Goal: Task Accomplishment & Management: Manage account settings

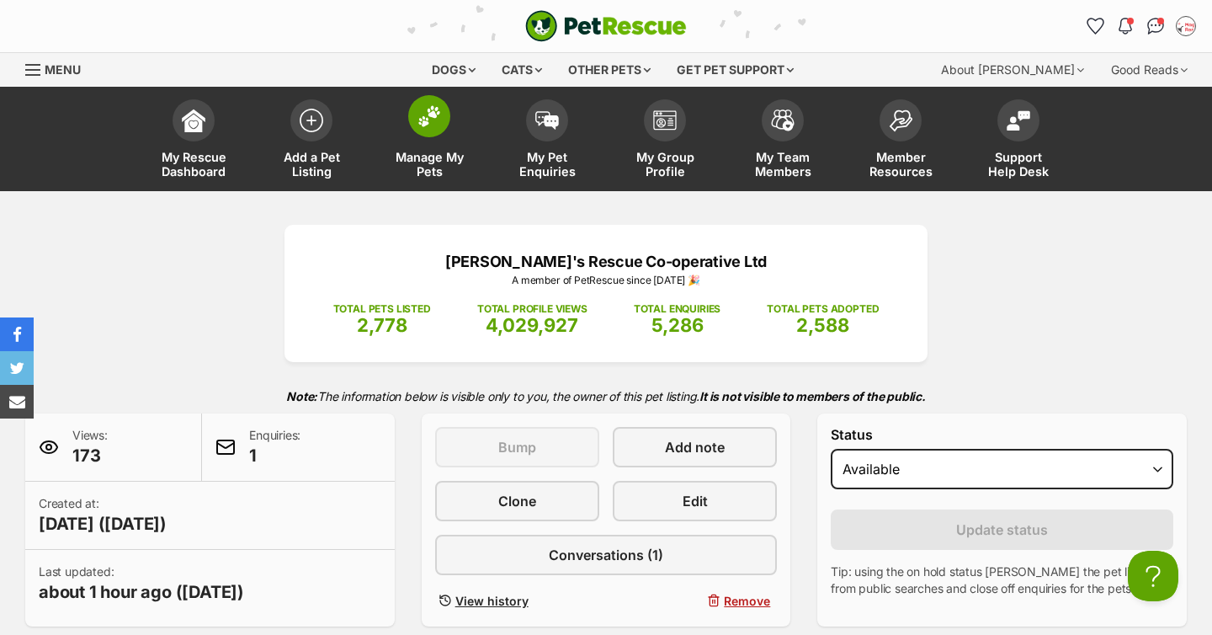
click at [454, 123] on link "Manage My Pets" at bounding box center [429, 141] width 118 height 100
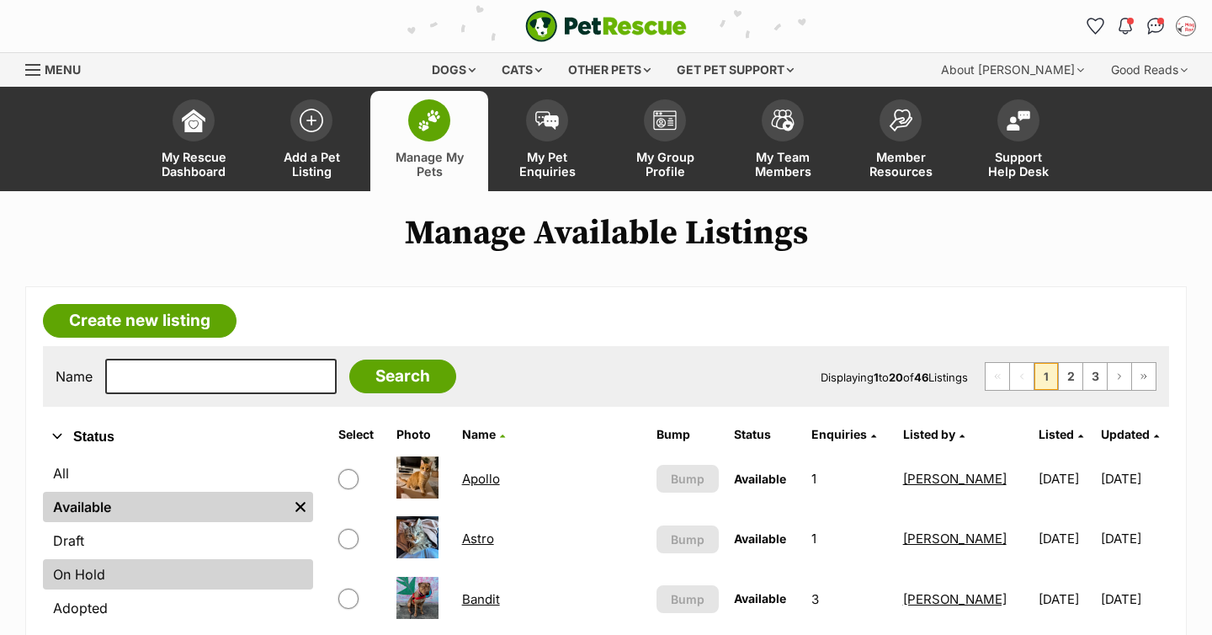
click at [120, 560] on link "On Hold" at bounding box center [178, 574] width 270 height 30
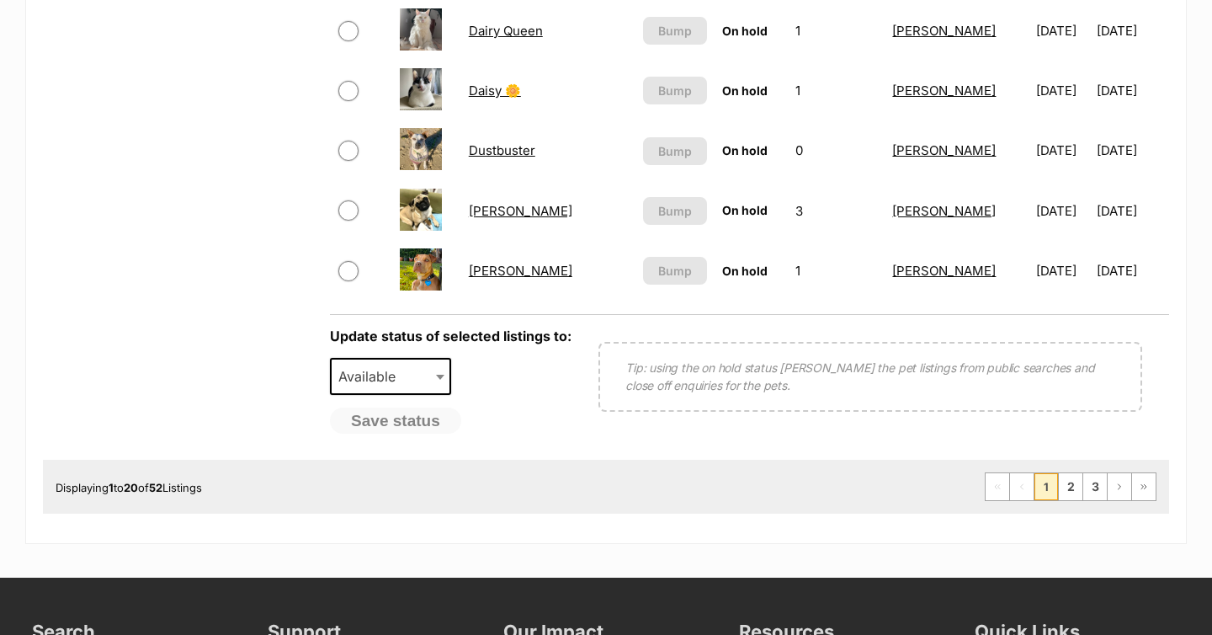
scroll to position [1354, 0]
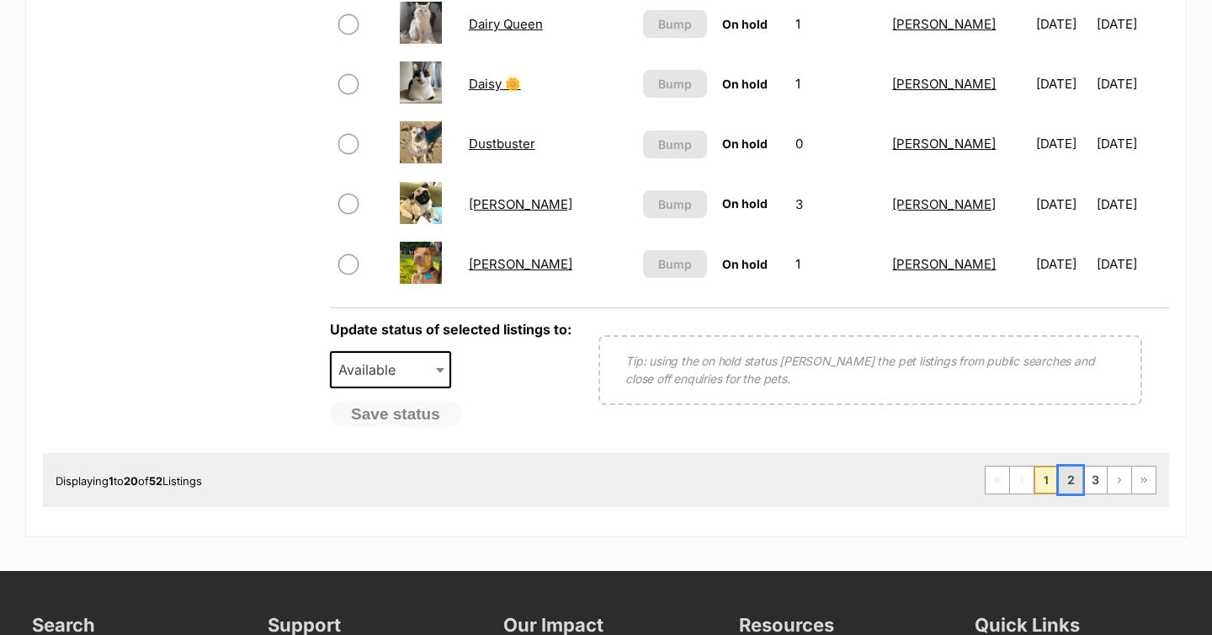
click at [1076, 474] on link "2" at bounding box center [1071, 479] width 24 height 27
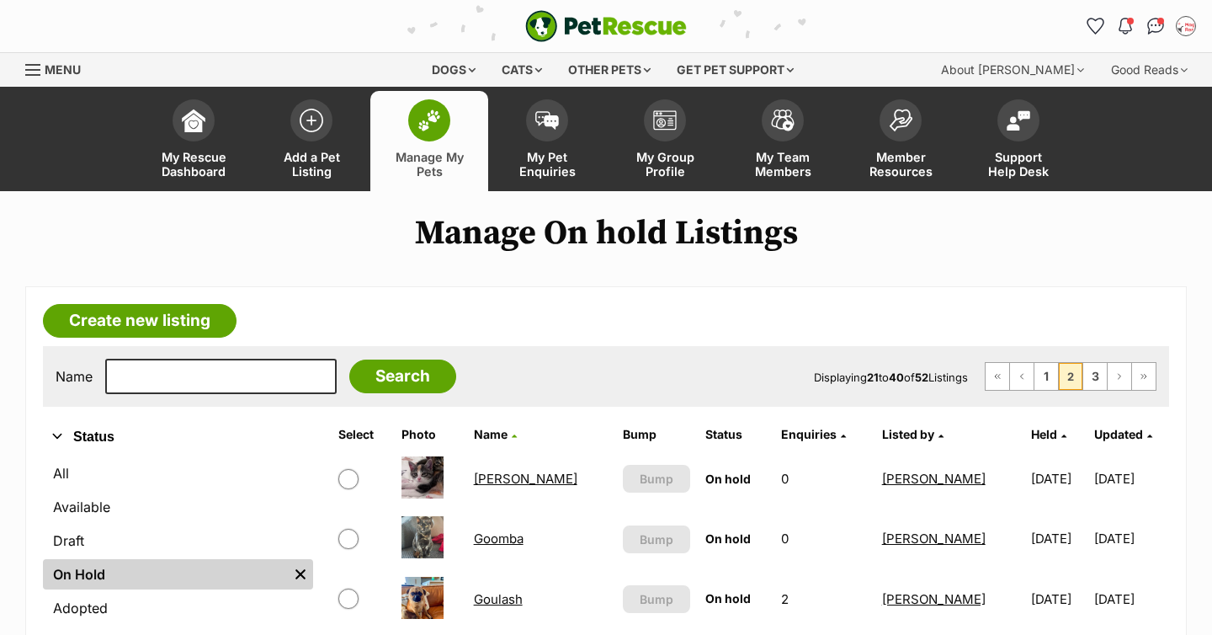
click at [502, 603] on link "Goulash" at bounding box center [498, 599] width 49 height 16
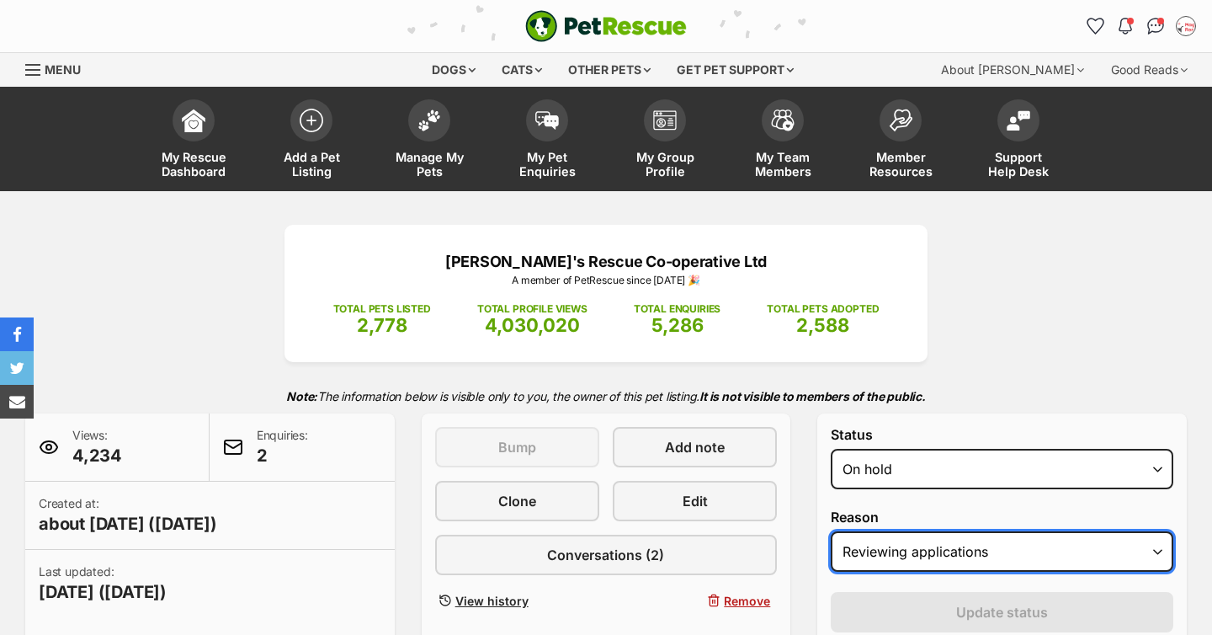
click at [911, 536] on select "Please select a reason Medical reasons Reviewing applications Adoption pending …" at bounding box center [1002, 551] width 343 height 40
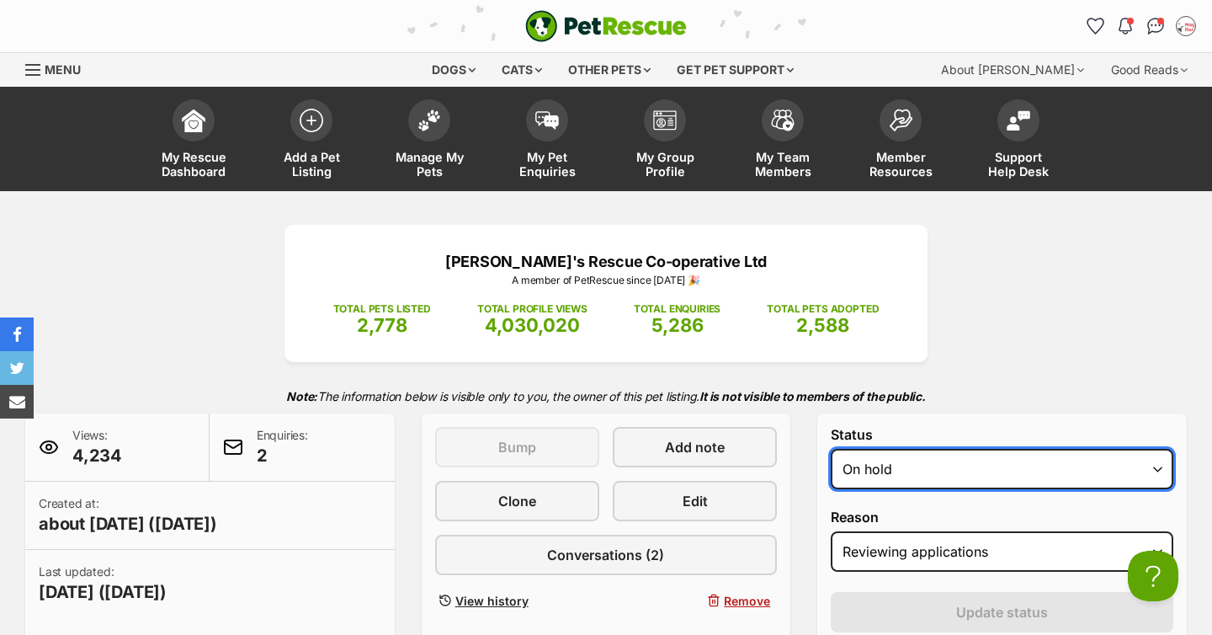
click at [895, 475] on select "Draft - not available as listing has enquires Available On hold Adopted" at bounding box center [1002, 469] width 343 height 40
select select "active"
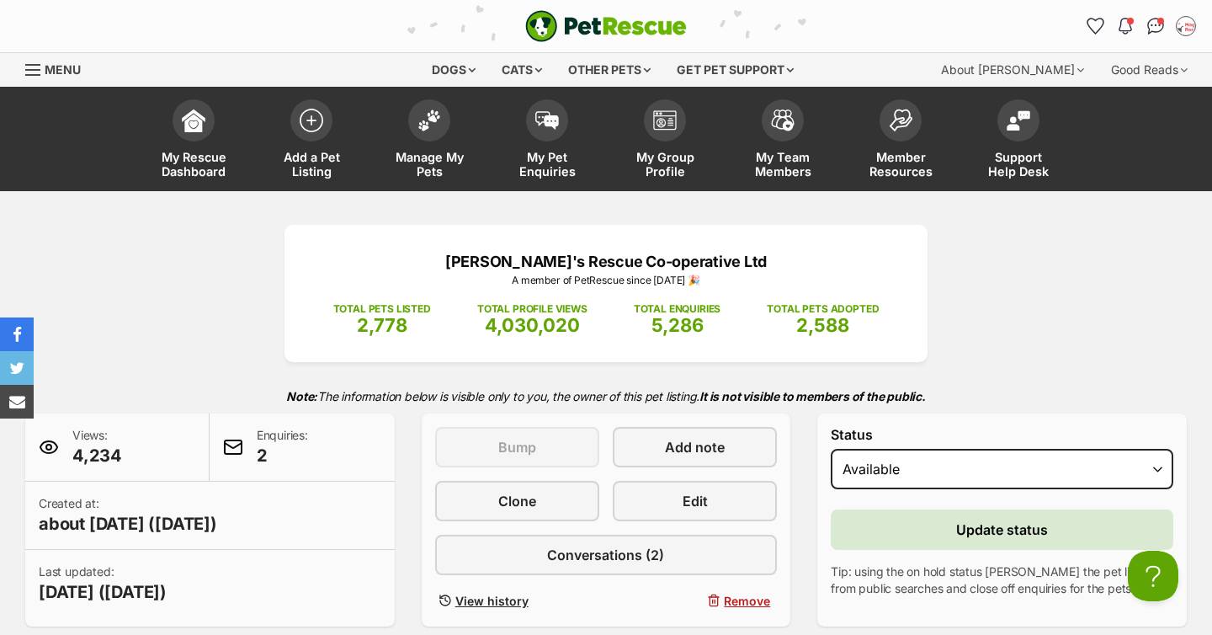
click at [948, 388] on p "Note: The information below is visible only to you, the owner of this pet listi…" at bounding box center [605, 396] width 1161 height 35
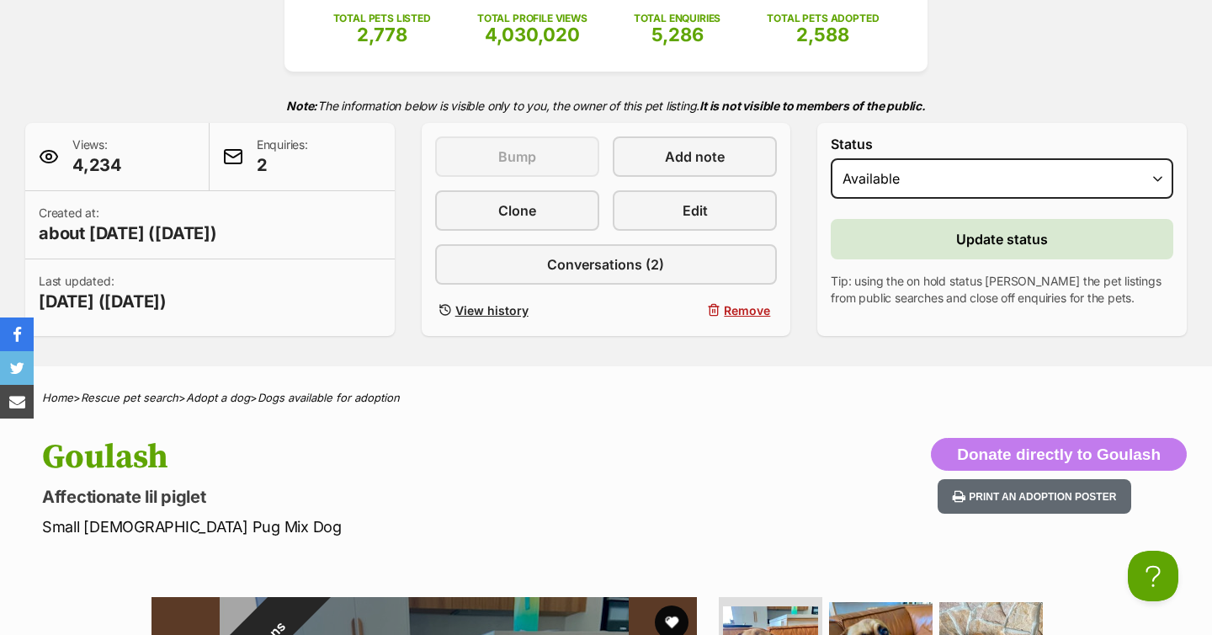
scroll to position [286, 0]
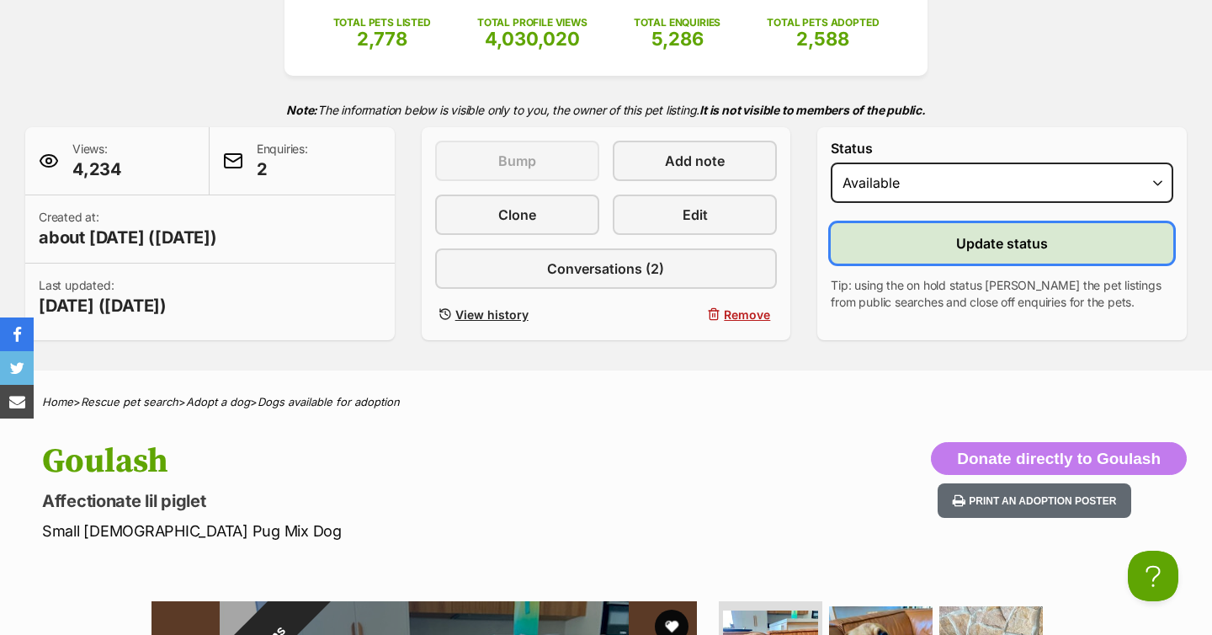
click at [993, 235] on span "Update status" at bounding box center [1002, 243] width 92 height 20
